Goal: Navigation & Orientation: Find specific page/section

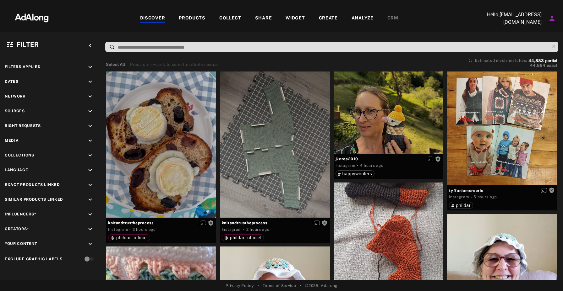
scroll to position [2856, 0]
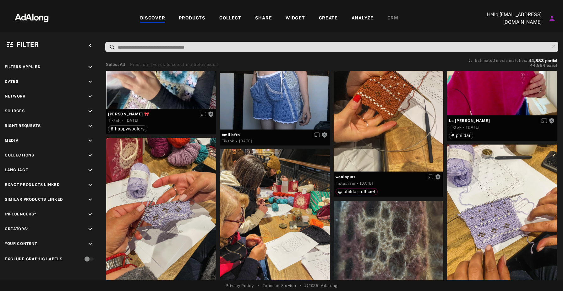
click at [149, 17] on div "DISCOVER" at bounding box center [152, 19] width 25 height 8
click at [157, 17] on div "DISCOVER" at bounding box center [152, 19] width 25 height 8
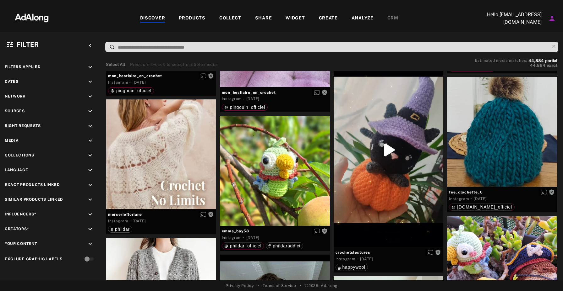
click at [39, 17] on img at bounding box center [31, 17] width 55 height 19
click at [231, 19] on div "COLLECT" at bounding box center [230, 19] width 22 height 8
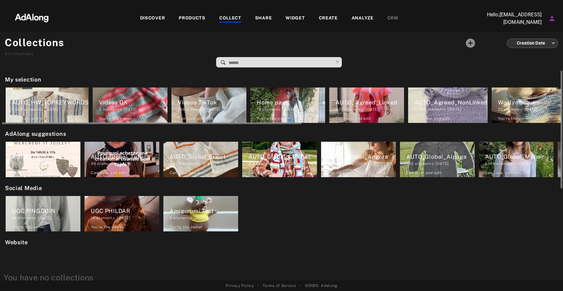
click at [289, 103] on div "Home page" at bounding box center [291, 102] width 68 height 8
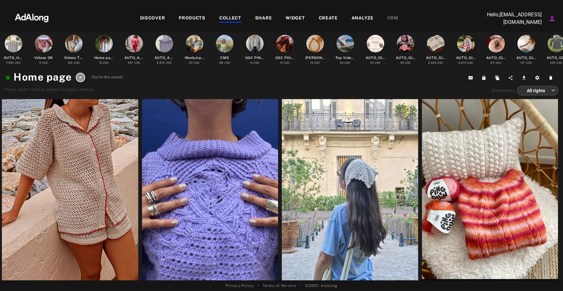
click at [33, 21] on img at bounding box center [31, 17] width 55 height 19
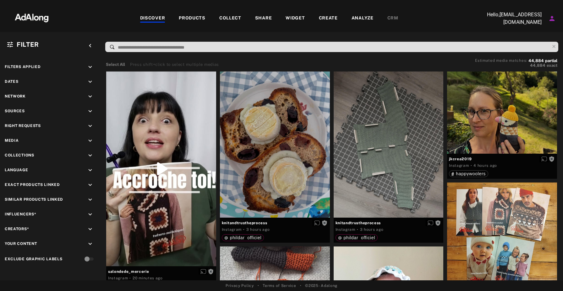
click at [234, 19] on div "COLLECT" at bounding box center [230, 19] width 22 height 8
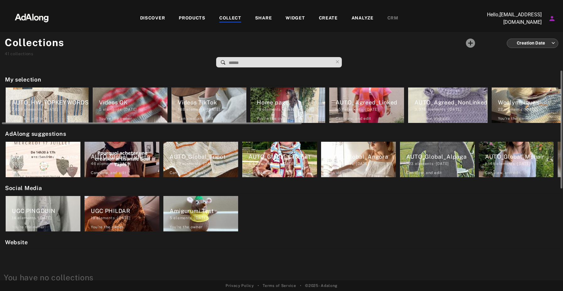
click at [435, 99] on div "AUTO_Agreed_NonLinked" at bounding box center [450, 102] width 73 height 8
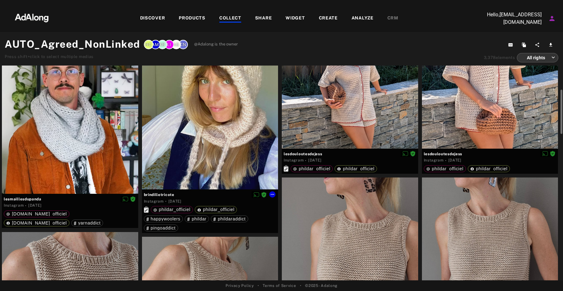
scroll to position [66, 0]
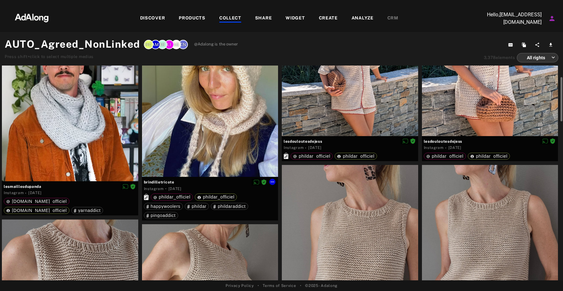
click at [225, 130] on div at bounding box center [210, 88] width 136 height 177
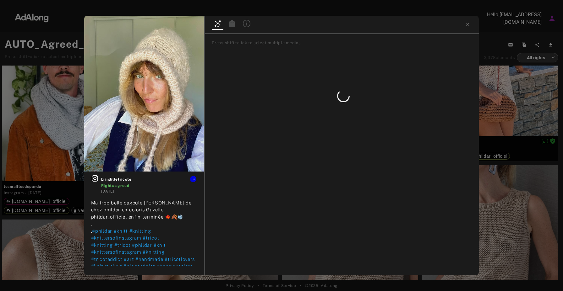
click at [230, 24] on icon at bounding box center [232, 23] width 6 height 7
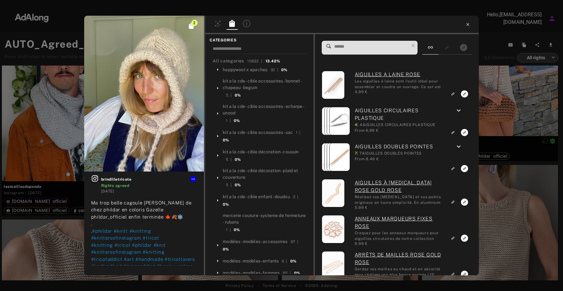
click at [467, 26] on icon at bounding box center [467, 24] width 5 height 5
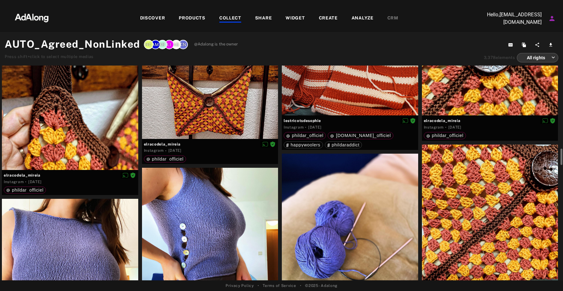
scroll to position [1305, 0]
click at [228, 18] on div "COLLECT" at bounding box center [230, 19] width 22 height 8
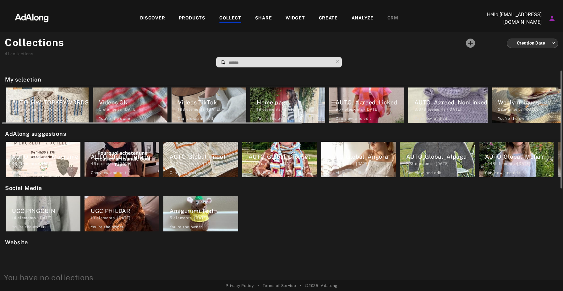
click at [360, 105] on div "AUTO_Agreed_Linked" at bounding box center [369, 102] width 68 height 8
